Goal: Navigation & Orientation: Find specific page/section

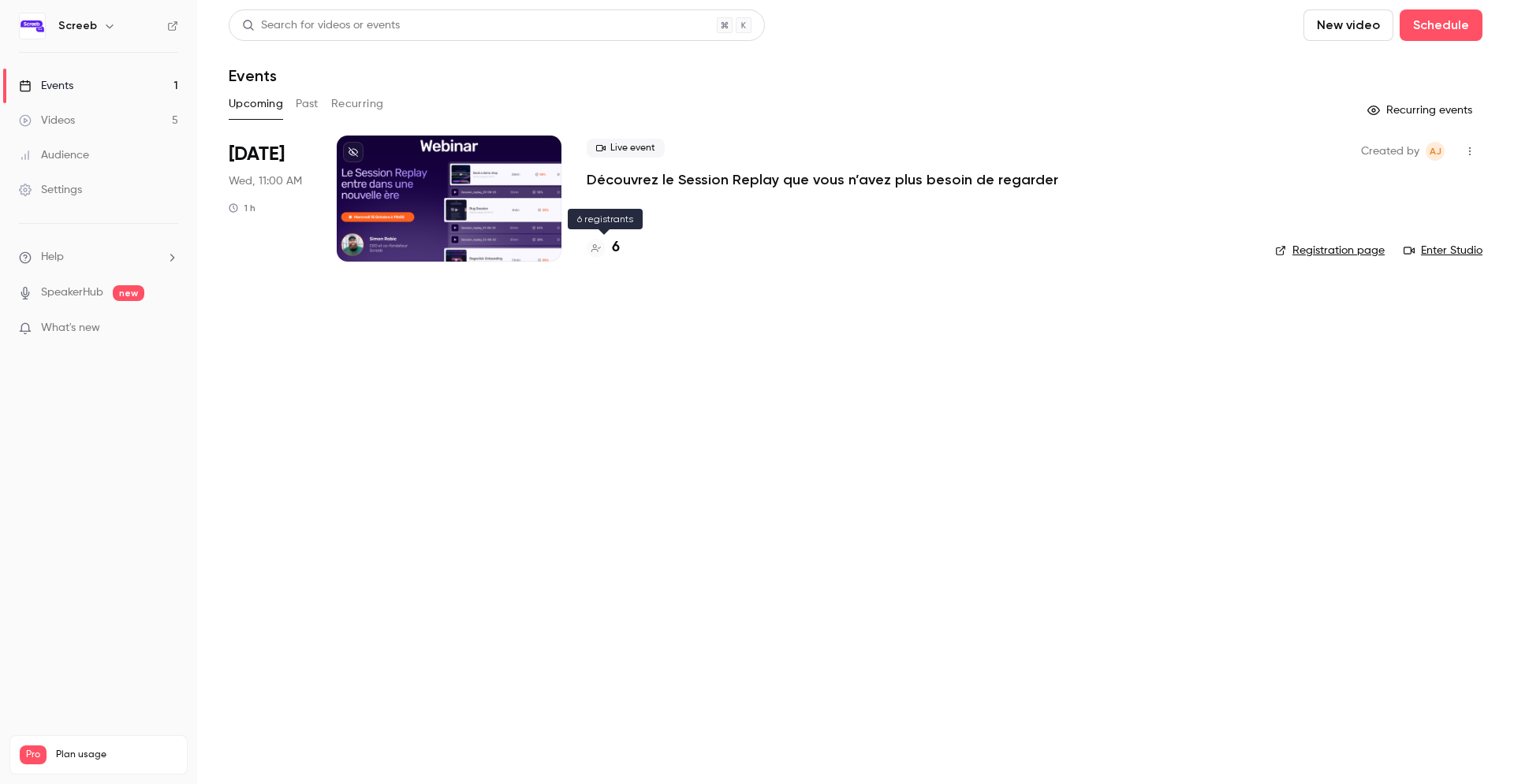
click at [619, 249] on h4 "6" at bounding box center [615, 248] width 8 height 21
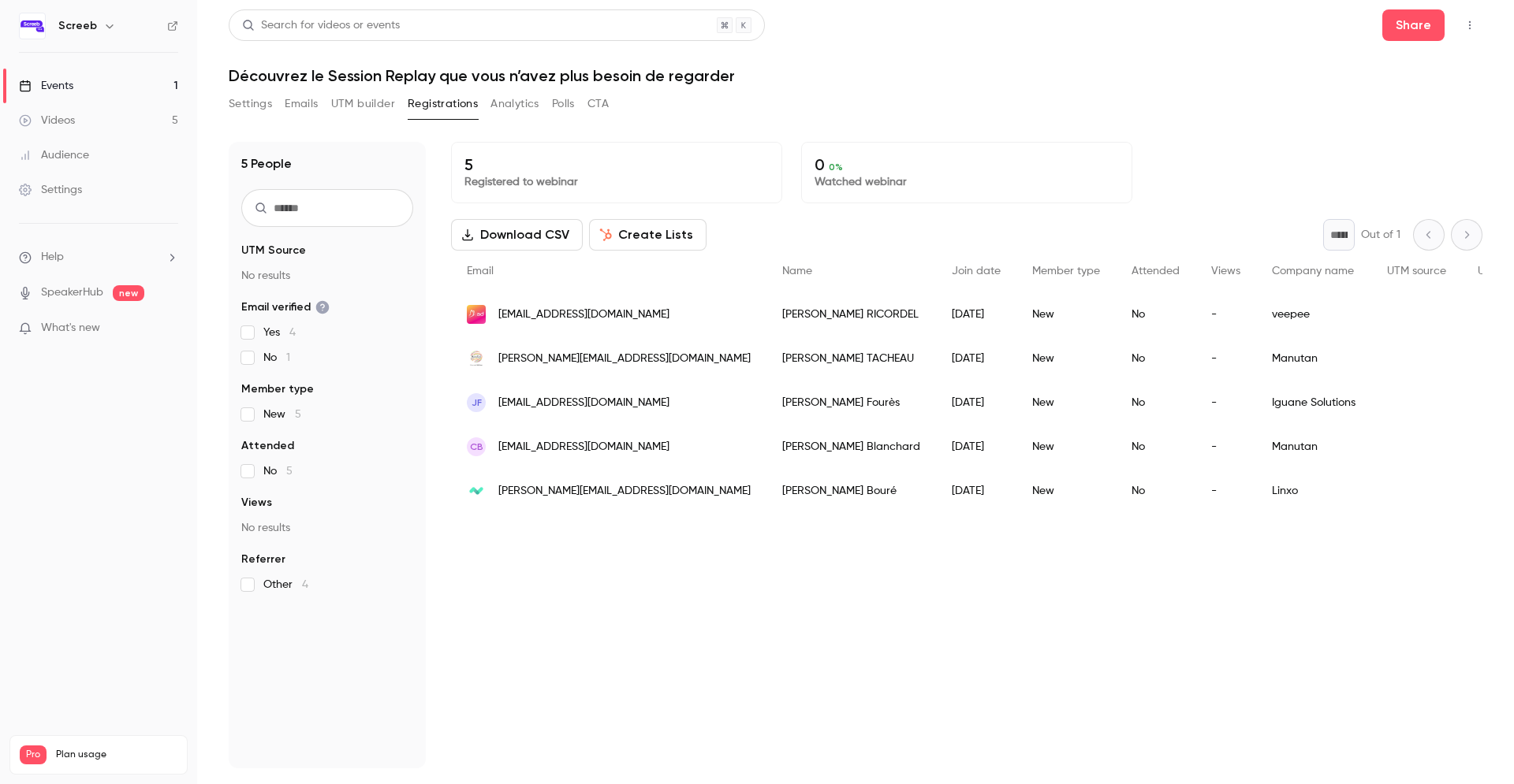
click at [261, 101] on button "Settings" at bounding box center [250, 104] width 43 height 25
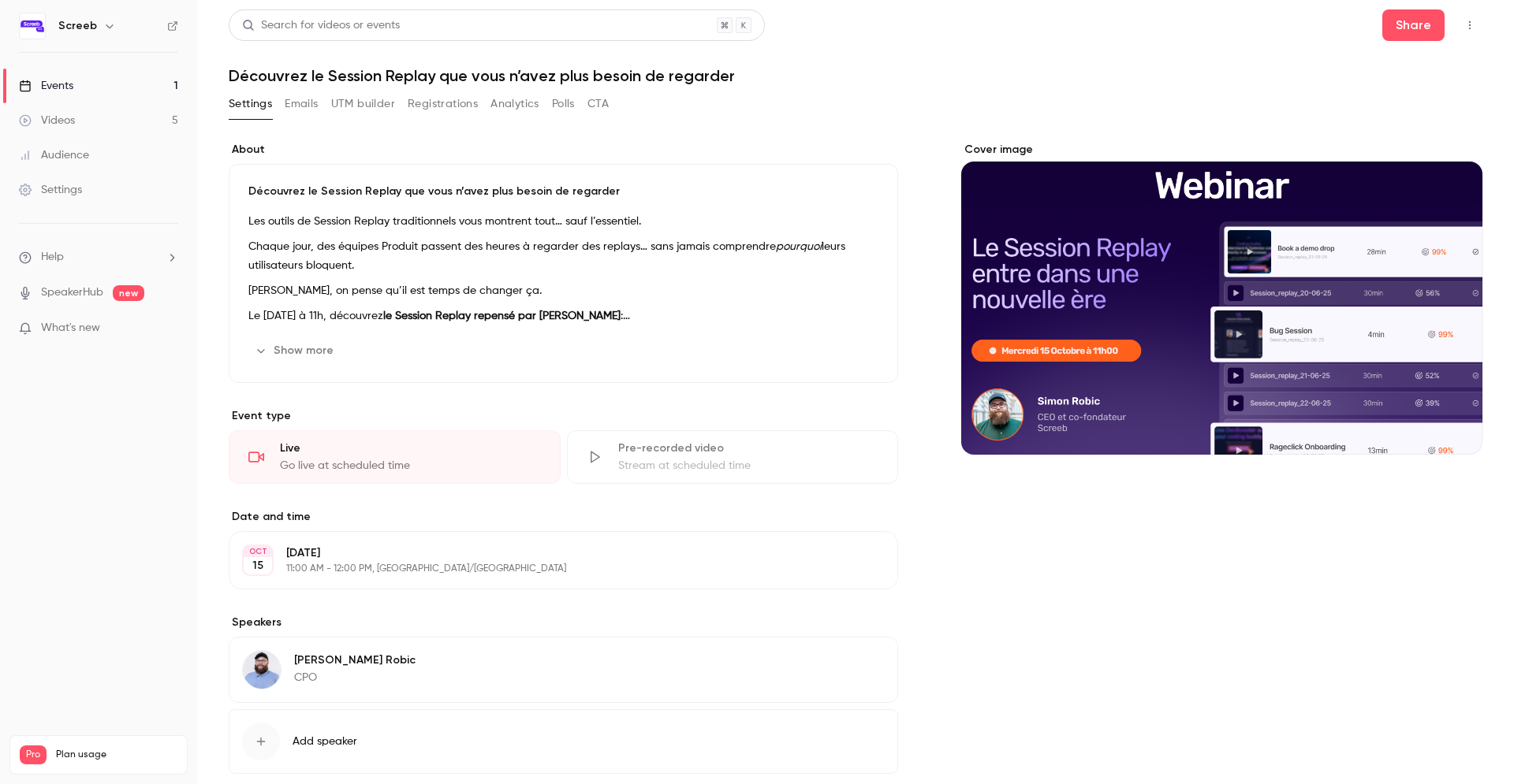
click at [317, 108] on button "Emails" at bounding box center [302, 104] width 33 height 25
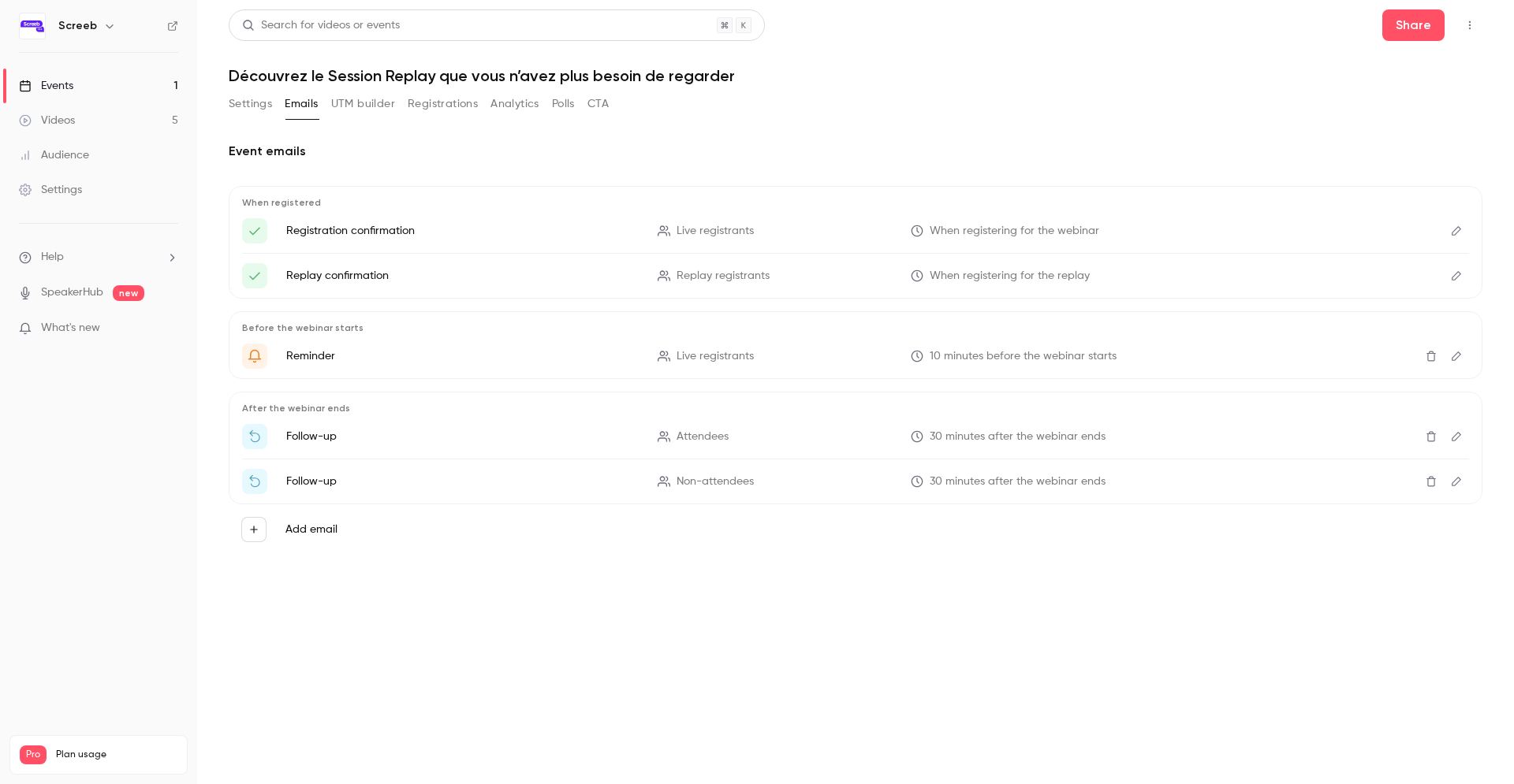
click at [379, 102] on button "UTM builder" at bounding box center [363, 104] width 64 height 25
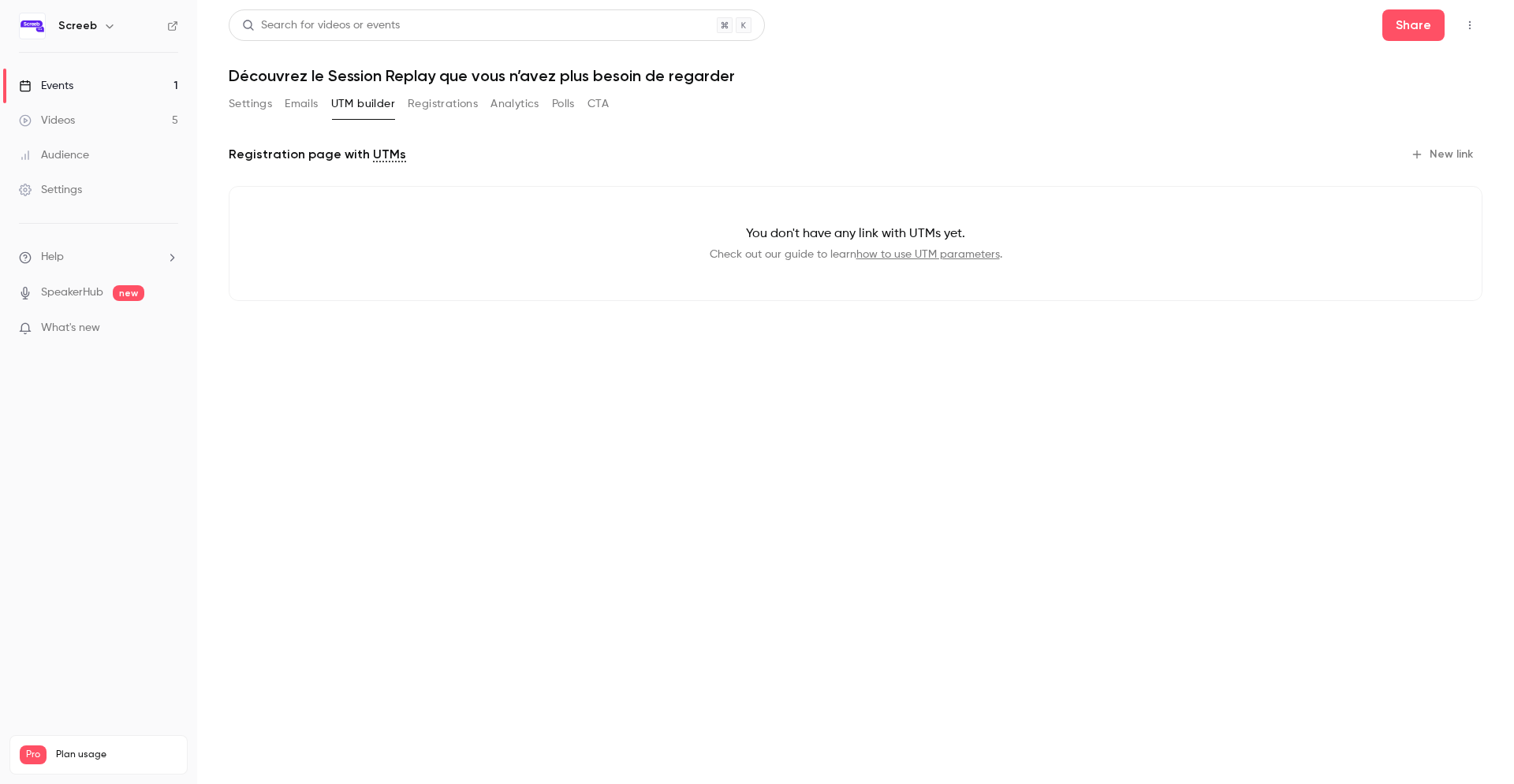
click at [426, 105] on button "Registrations" at bounding box center [443, 104] width 70 height 25
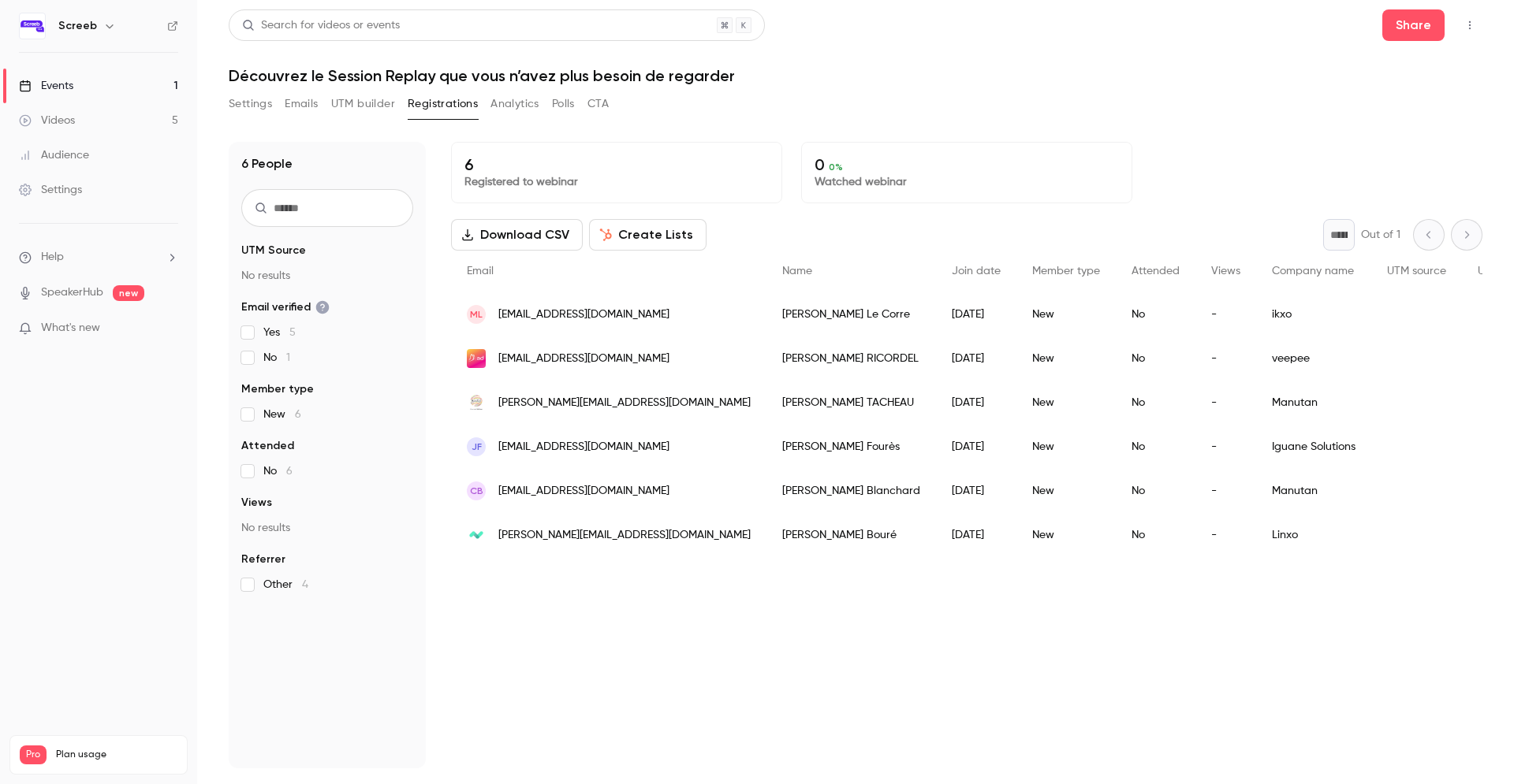
click at [369, 104] on button "UTM builder" at bounding box center [363, 104] width 64 height 25
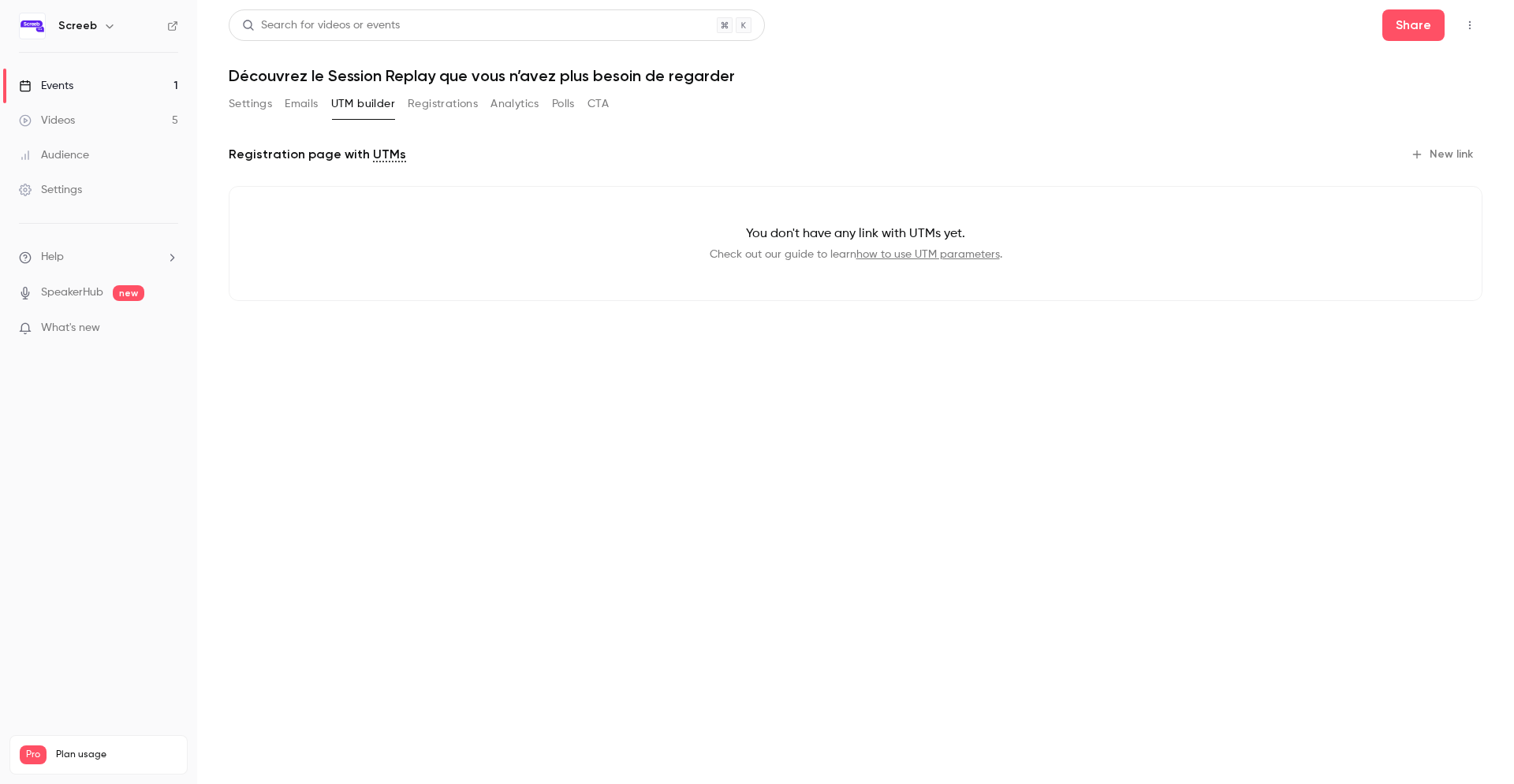
click at [442, 119] on div "Settings Emails UTM builder Registrations Analytics Polls CTA" at bounding box center [419, 107] width 380 height 32
click at [445, 107] on button "Registrations" at bounding box center [443, 104] width 70 height 25
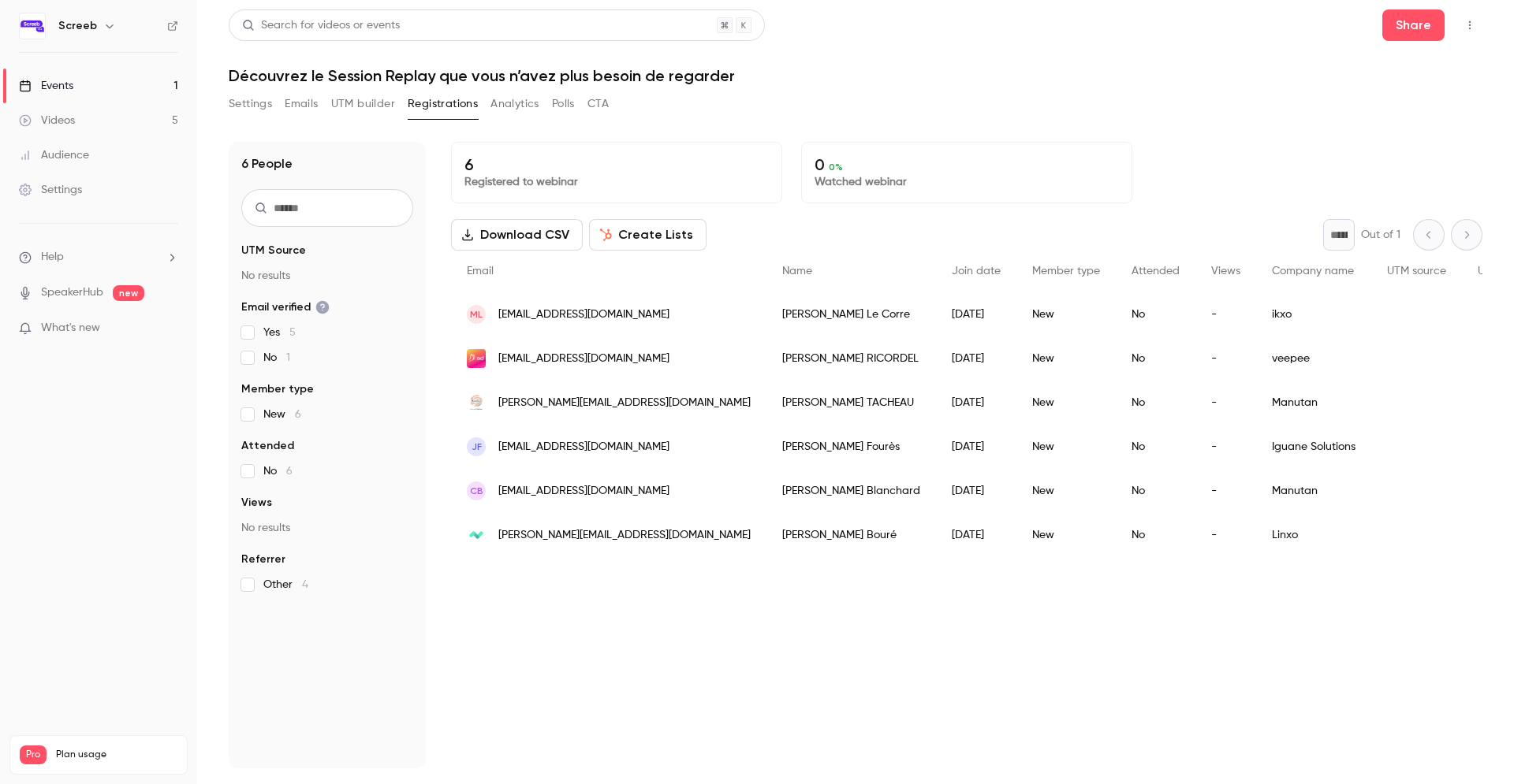
click at [515, 109] on button "Analytics" at bounding box center [515, 104] width 49 height 25
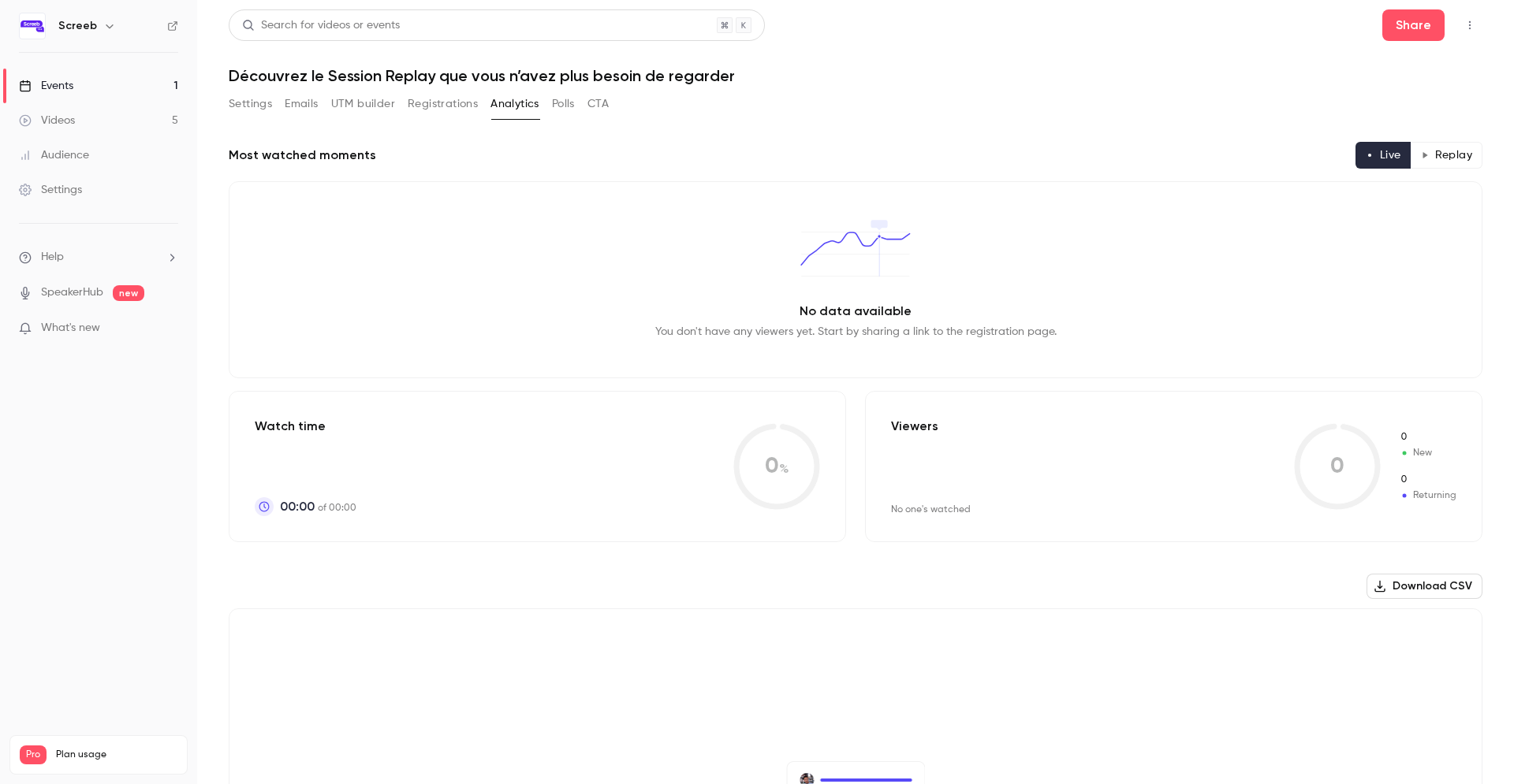
click at [601, 105] on button "CTA" at bounding box center [598, 104] width 21 height 25
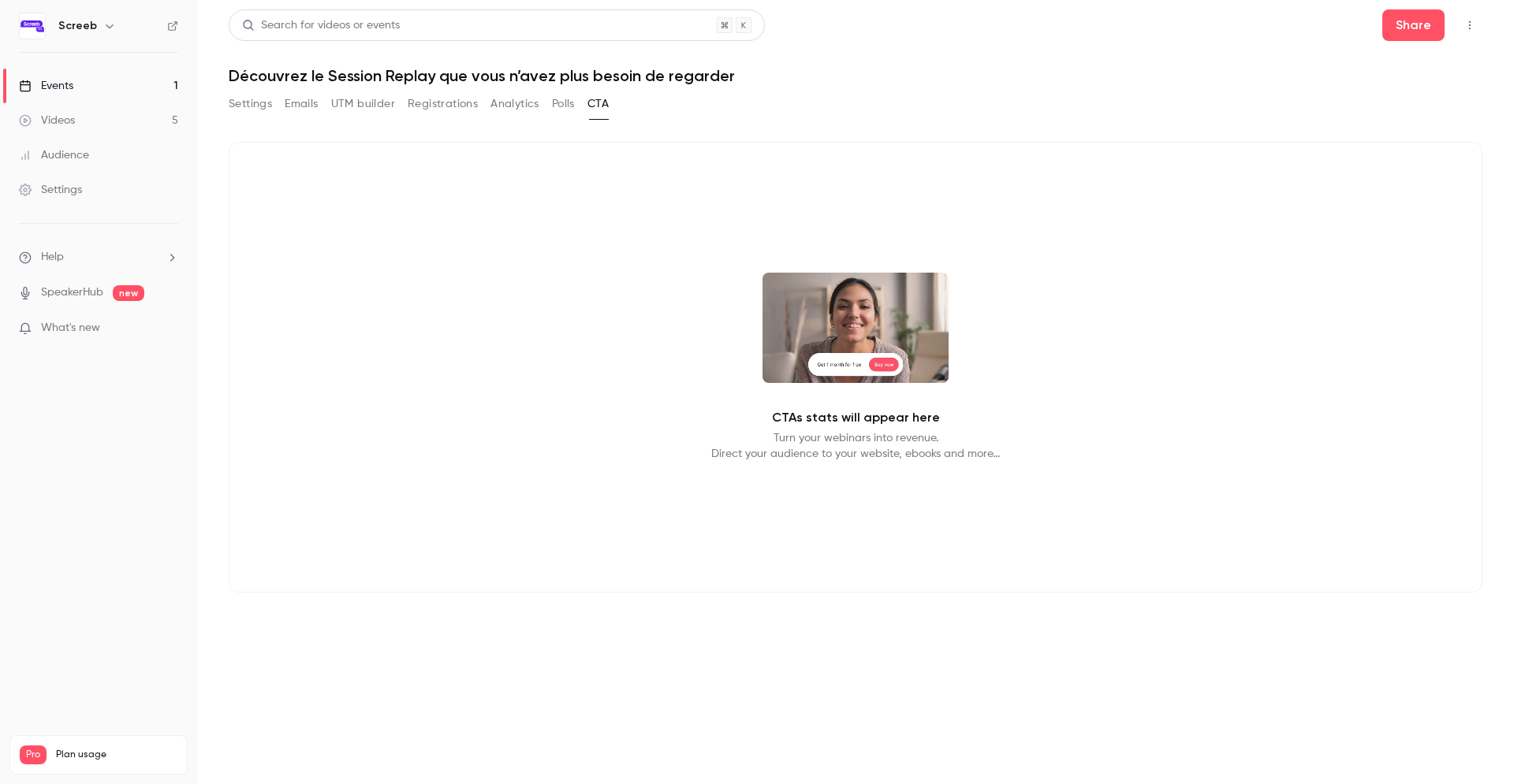
click at [557, 110] on button "Polls" at bounding box center [564, 104] width 23 height 25
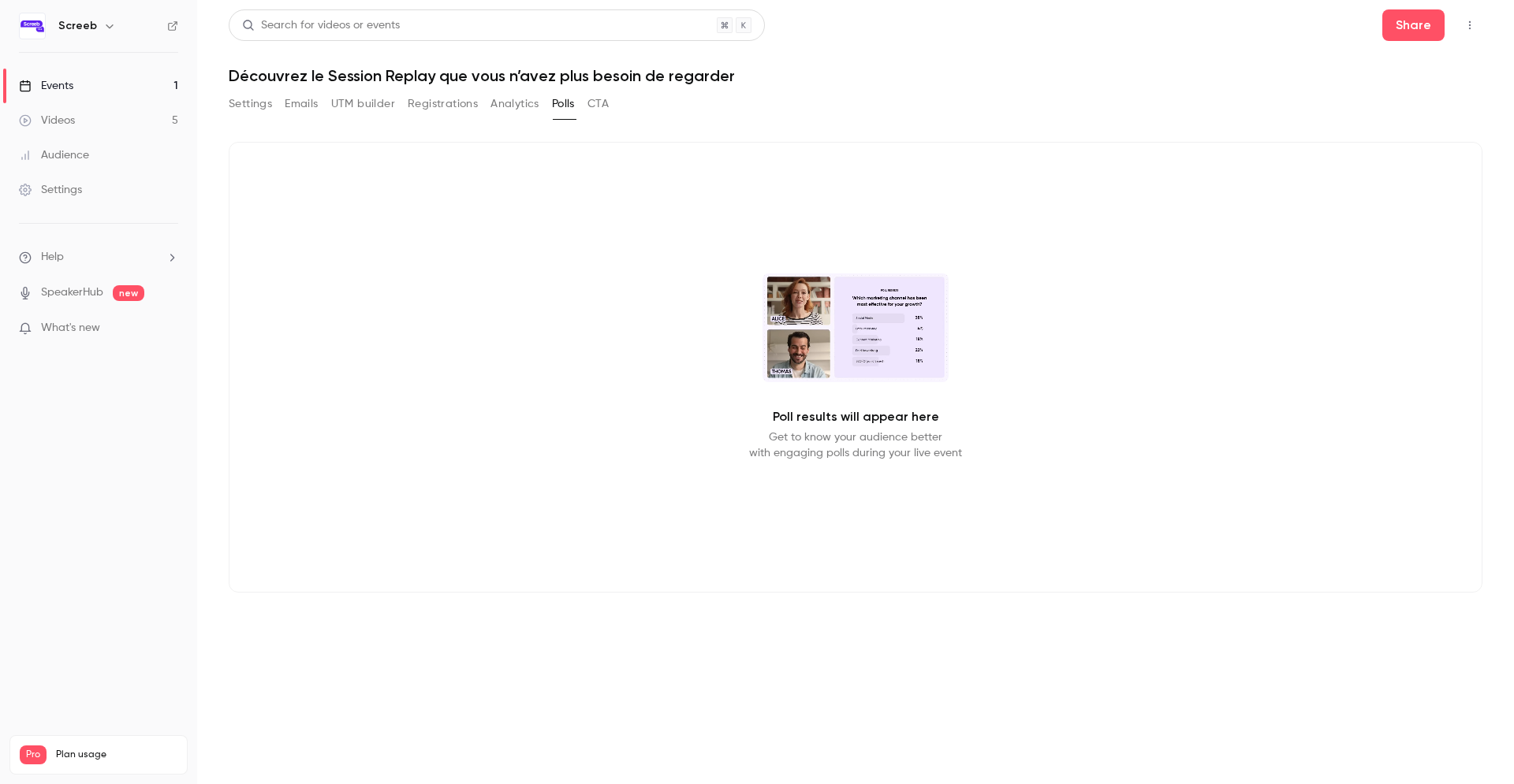
click at [1479, 27] on button "button" at bounding box center [1469, 25] width 25 height 25
click at [950, 93] on div at bounding box center [757, 392] width 1514 height 784
click at [319, 115] on div "Settings Emails UTM builder Registrations Analytics Polls CTA" at bounding box center [419, 104] width 380 height 25
click at [374, 98] on button "UTM builder" at bounding box center [363, 104] width 64 height 25
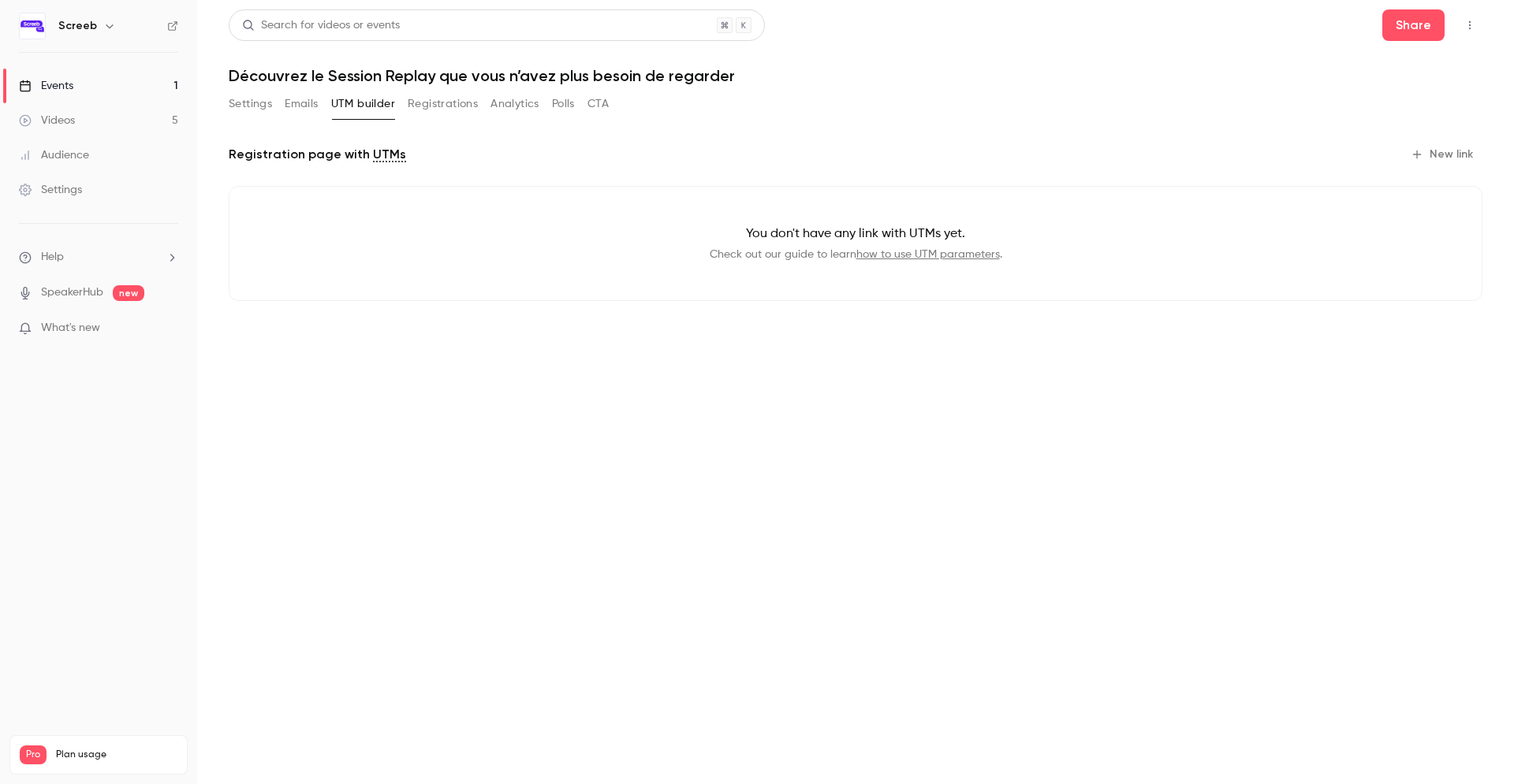
click at [1449, 153] on button "New link" at bounding box center [1443, 154] width 78 height 25
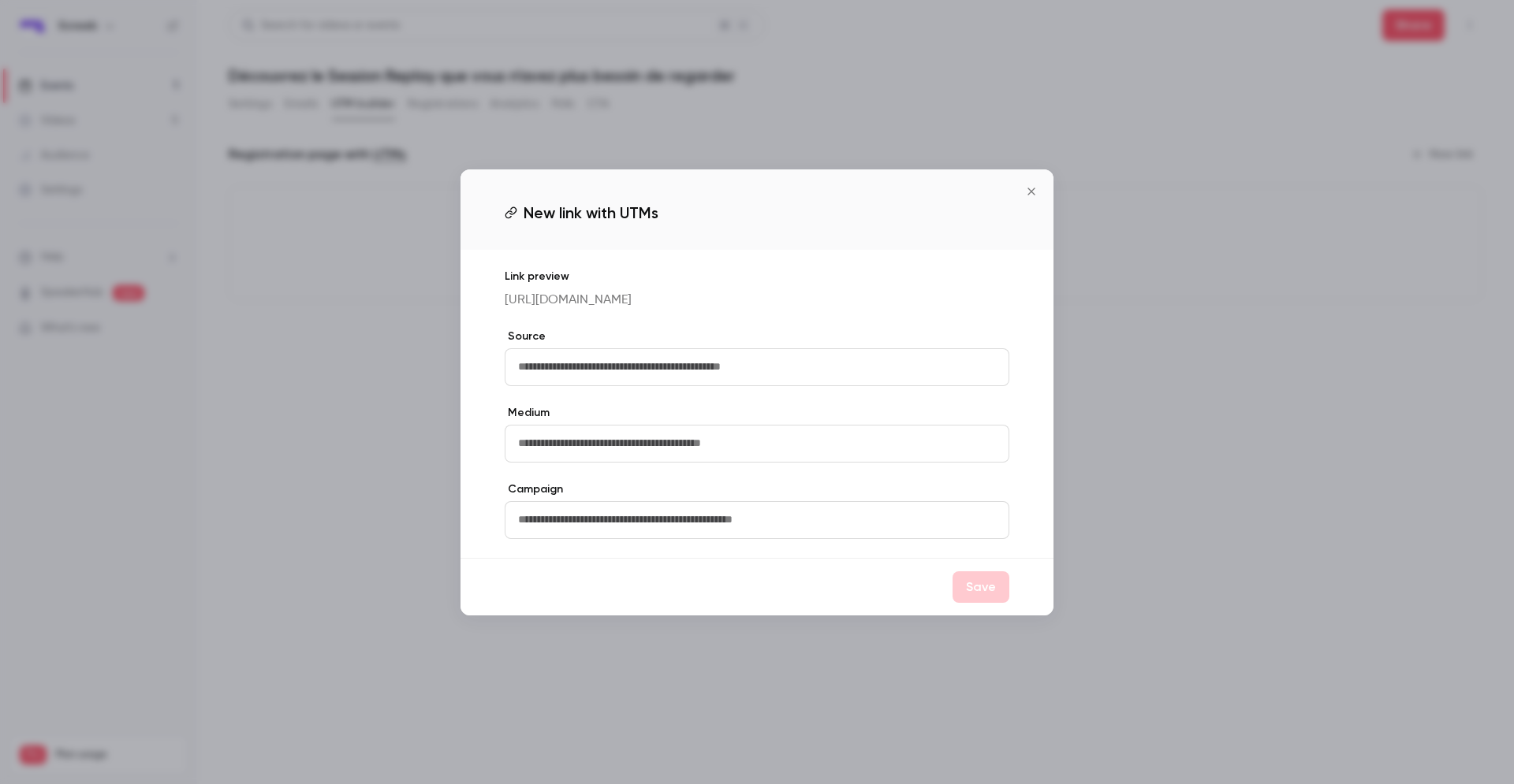
click at [1033, 194] on button "Close" at bounding box center [1031, 192] width 32 height 32
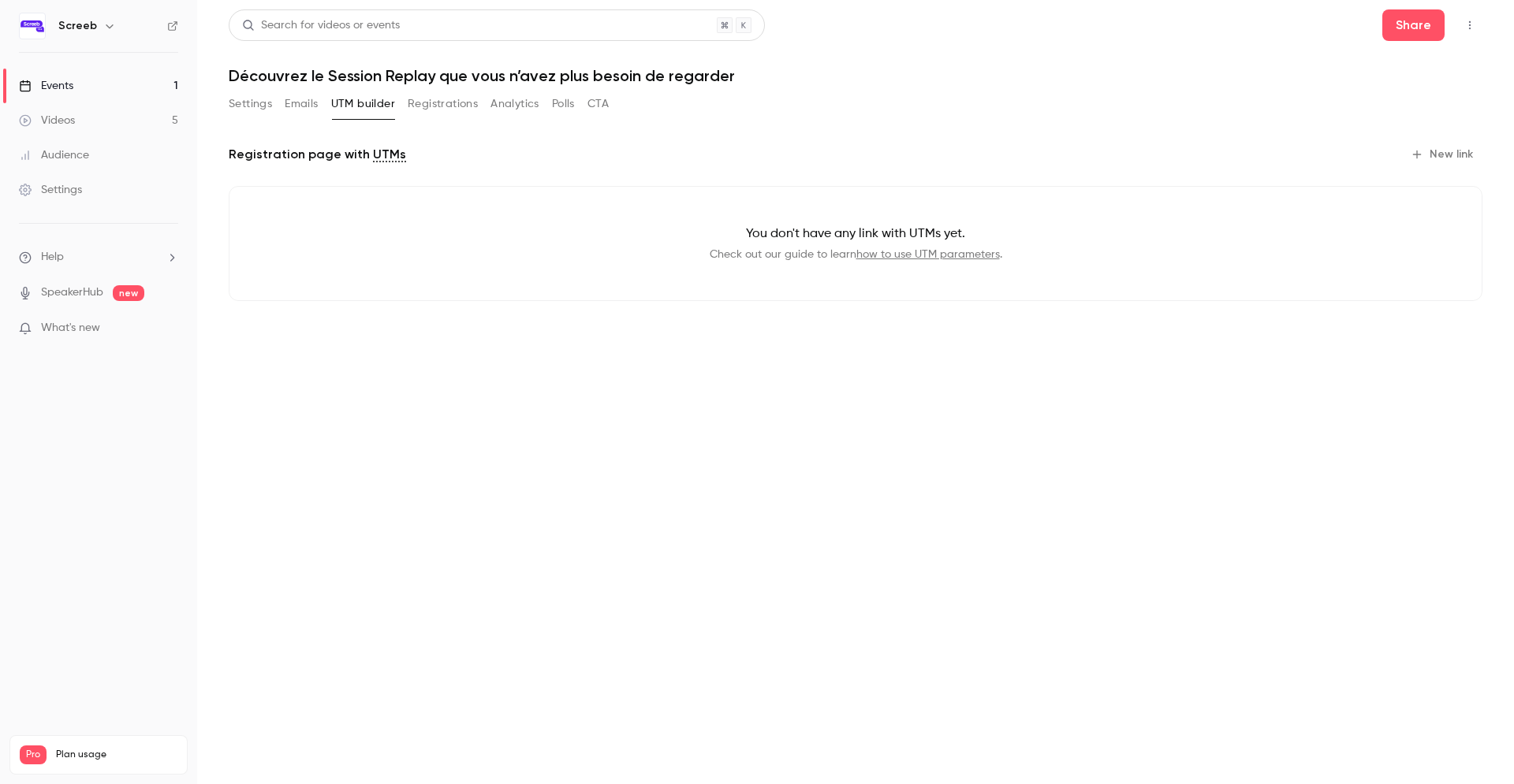
click at [257, 114] on button "Settings" at bounding box center [250, 104] width 43 height 25
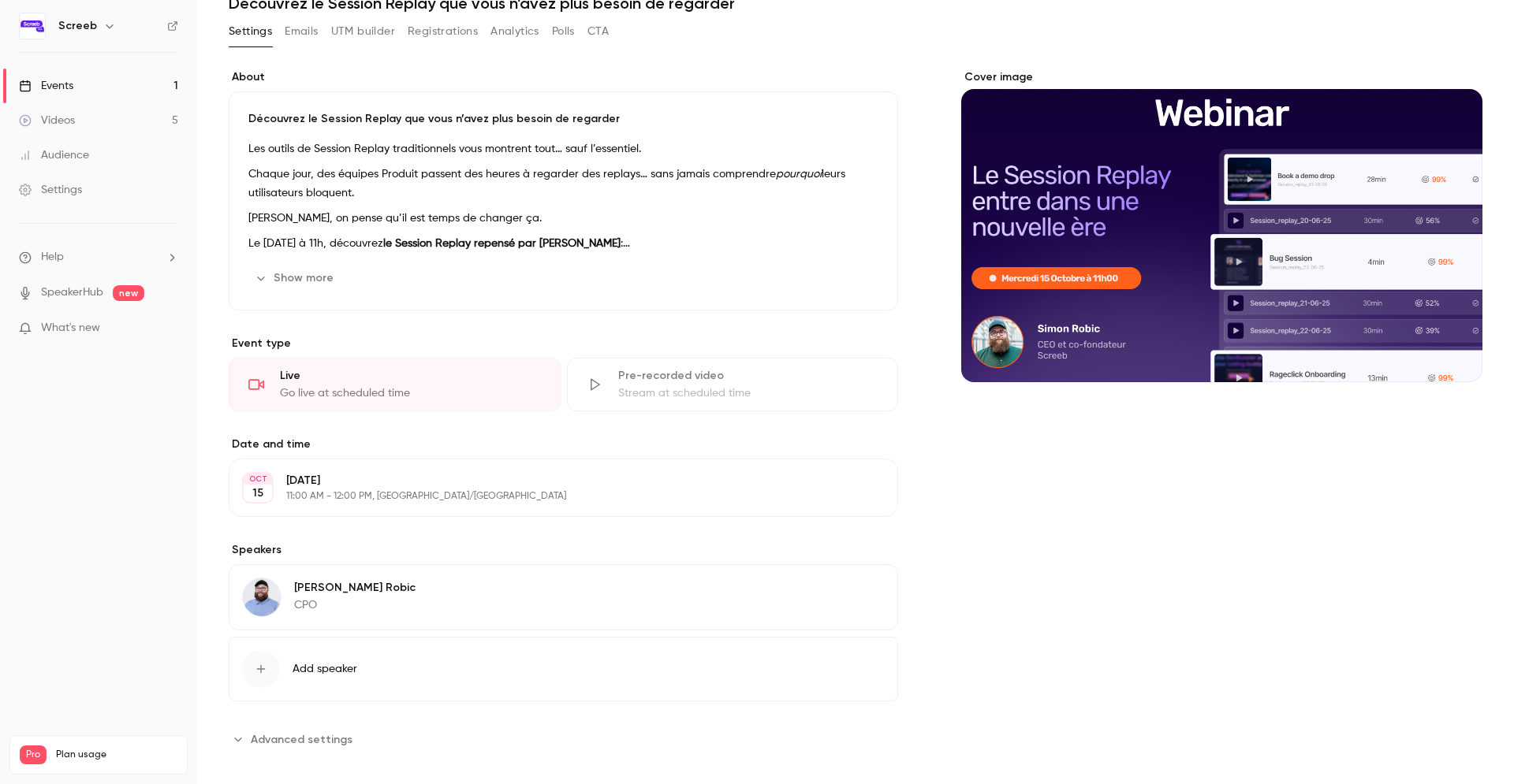
scroll to position [88, 0]
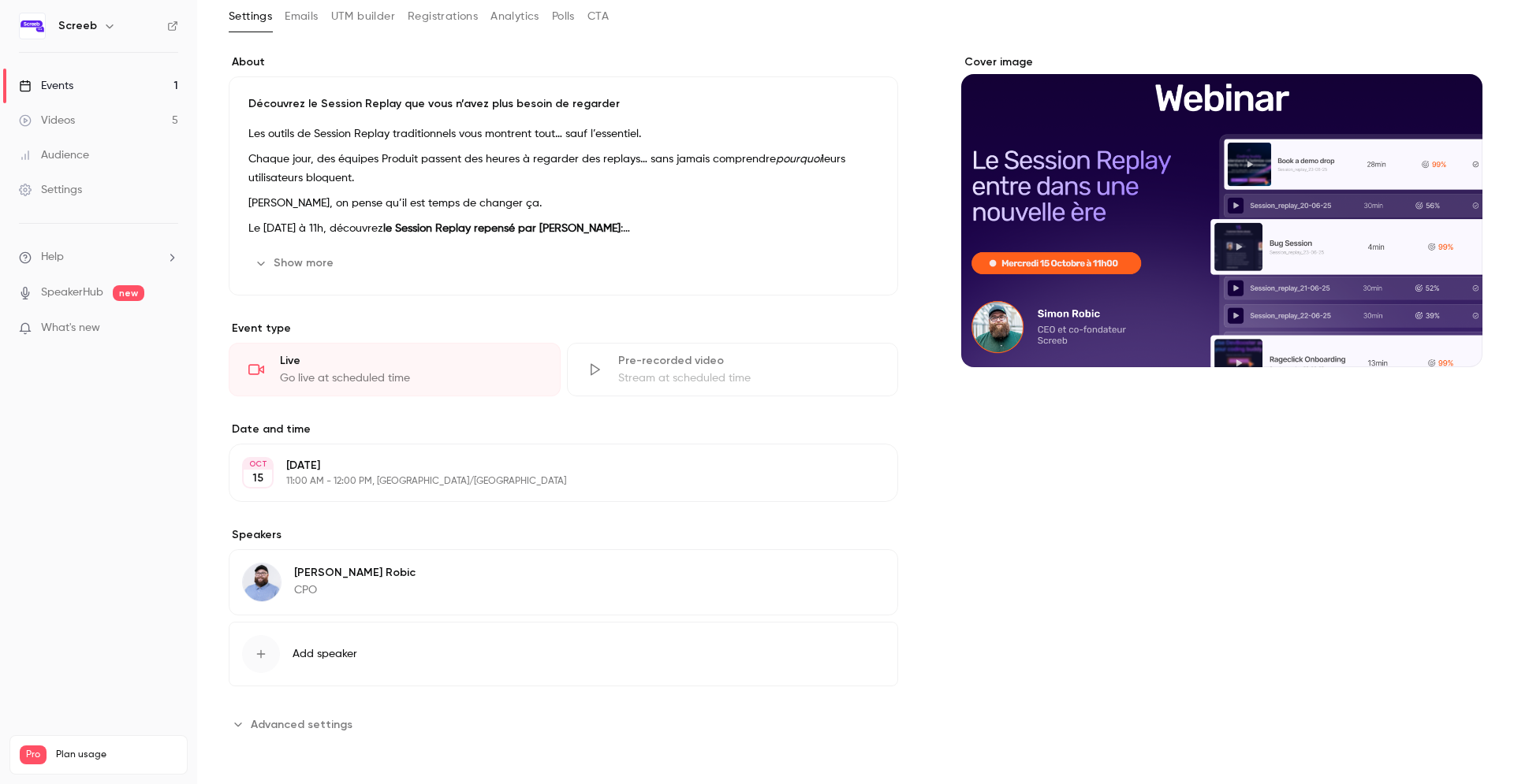
click at [284, 731] on span "Advanced settings" at bounding box center [302, 724] width 102 height 17
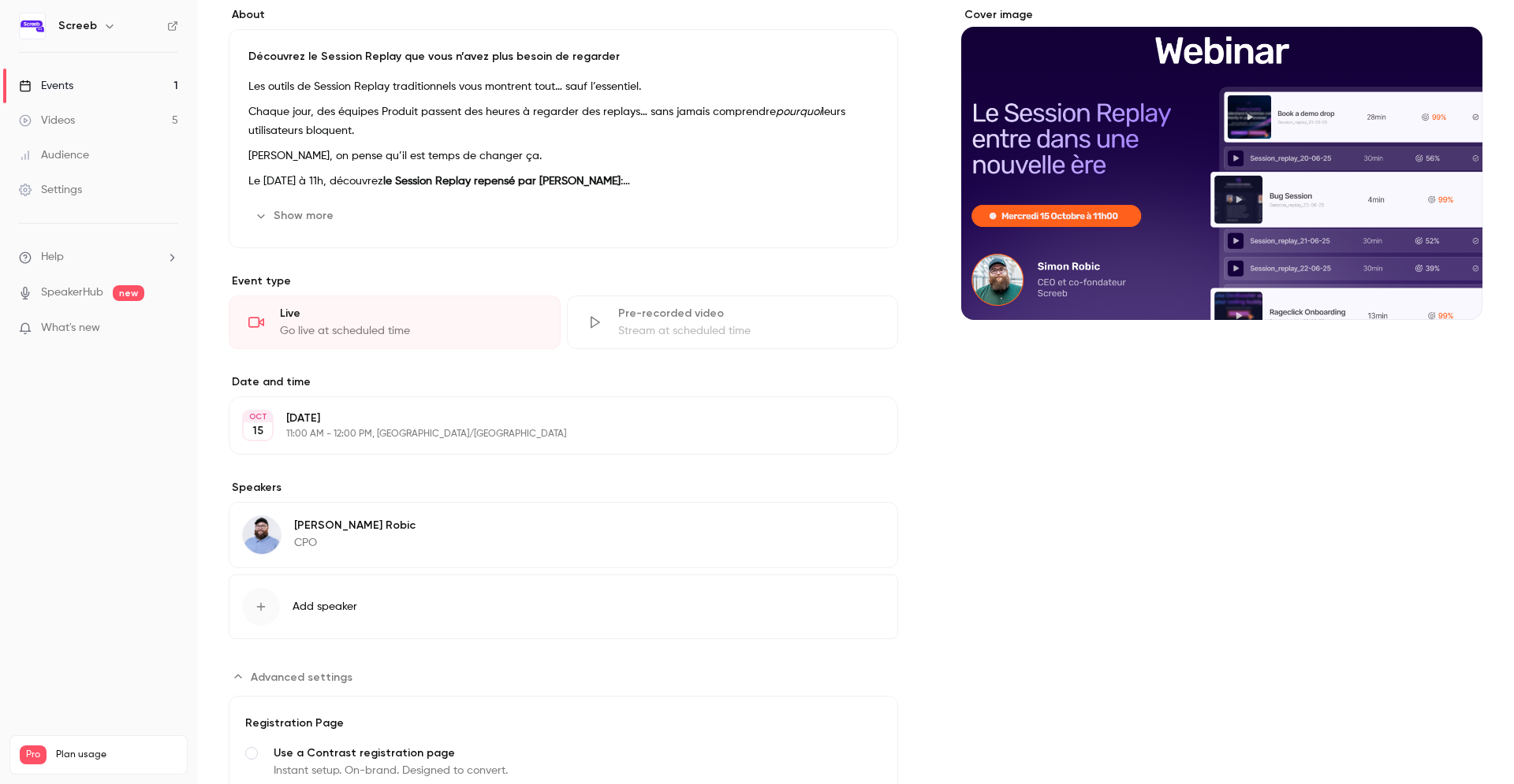
scroll to position [0, 0]
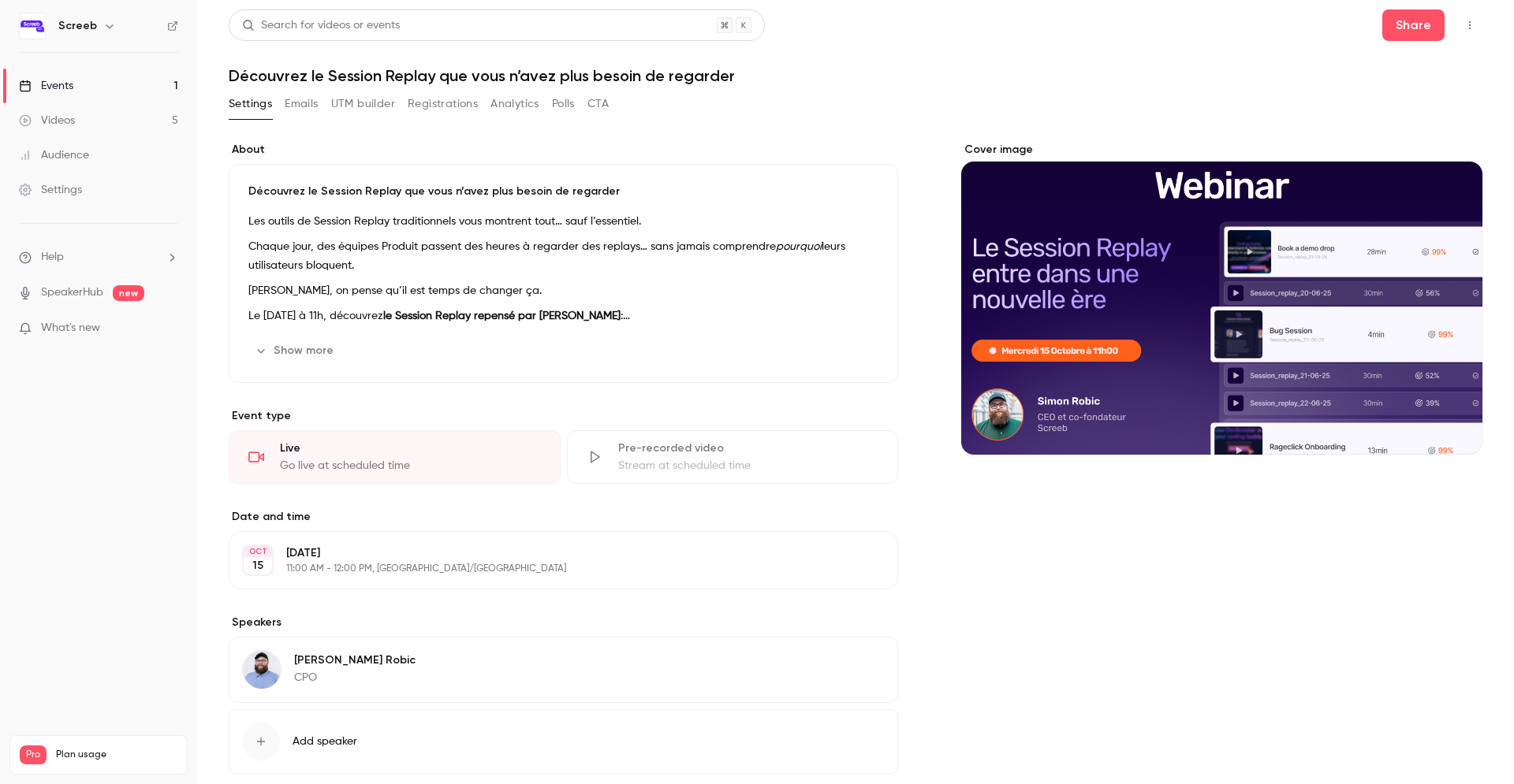
click at [313, 351] on button "Show more" at bounding box center [296, 351] width 95 height 25
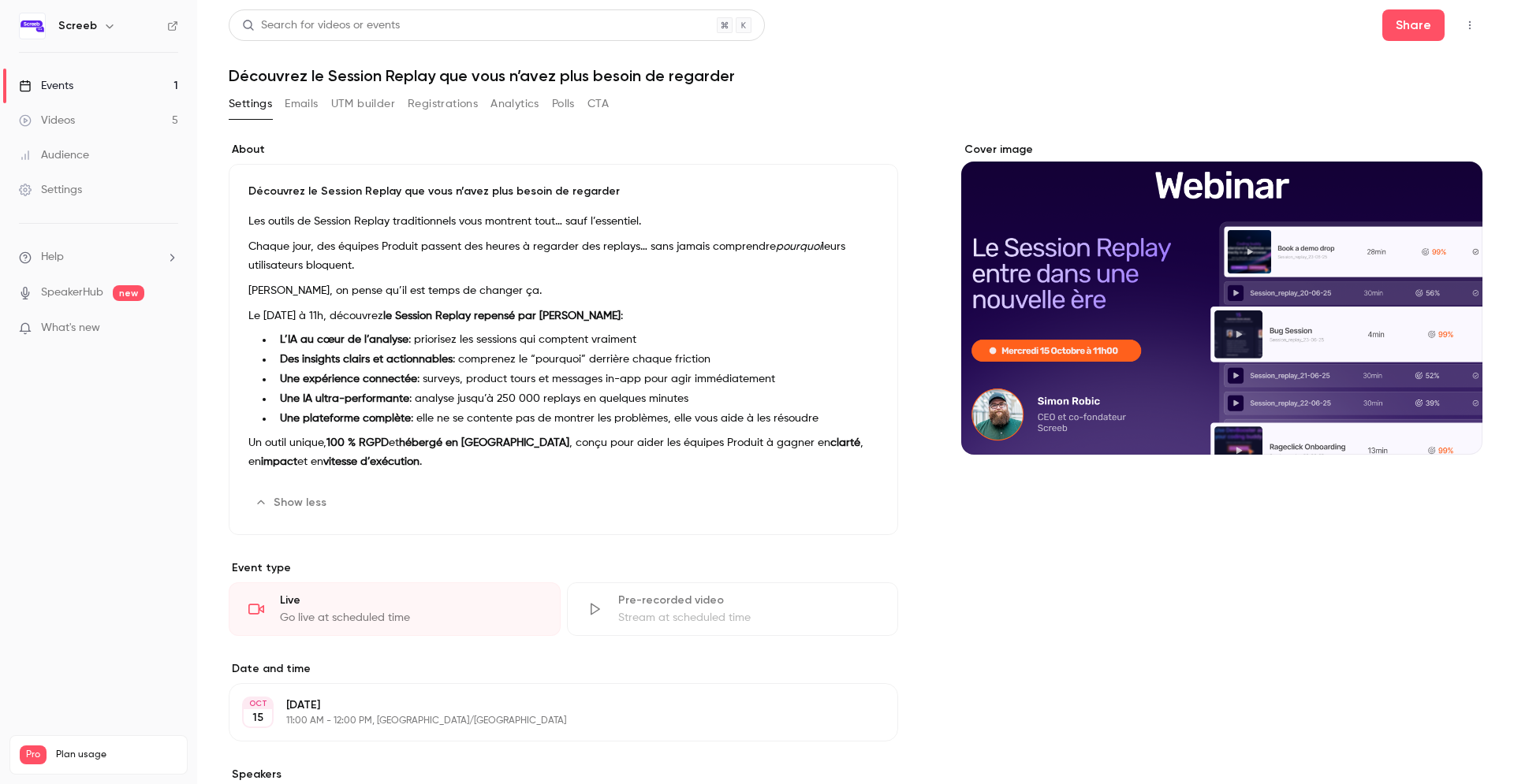
click at [316, 508] on button "Show less" at bounding box center [293, 503] width 88 height 25
